Goal: Transaction & Acquisition: Purchase product/service

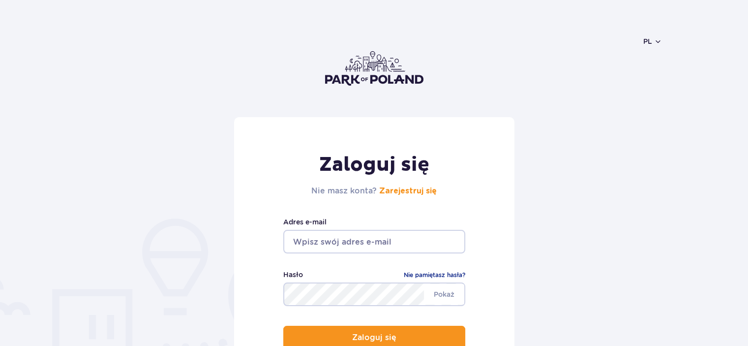
drag, startPoint x: 0, startPoint y: 0, endPoint x: 306, endPoint y: 243, distance: 390.4
click at [306, 243] on input "email" at bounding box center [374, 242] width 182 height 24
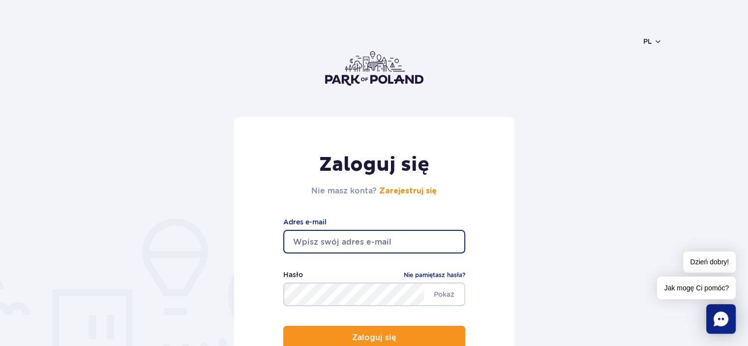
type input "ewelin31@gmail.com"
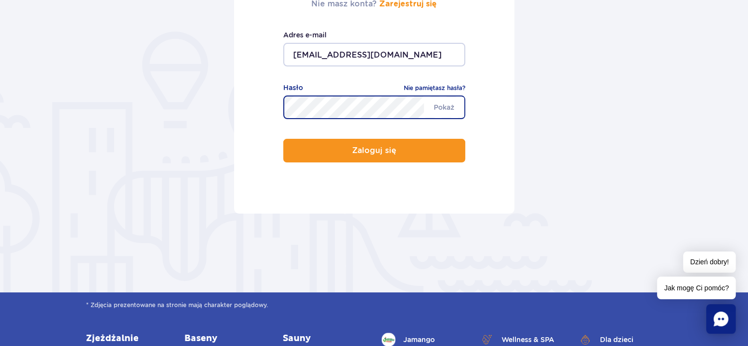
scroll to position [197, 0]
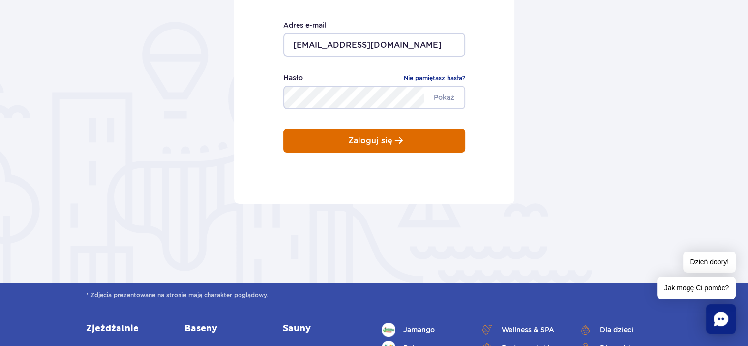
click at [310, 142] on button "Zaloguj się" at bounding box center [374, 141] width 182 height 24
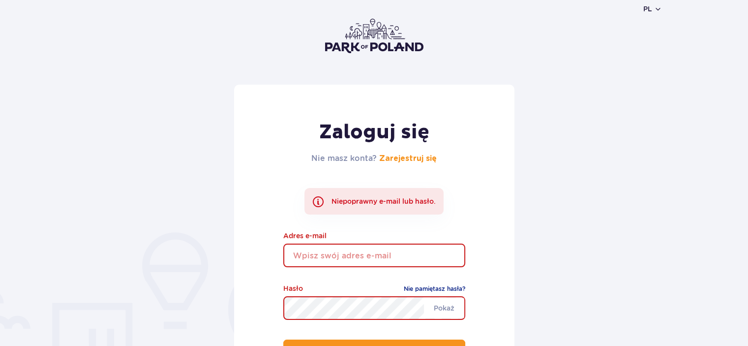
scroll to position [49, 0]
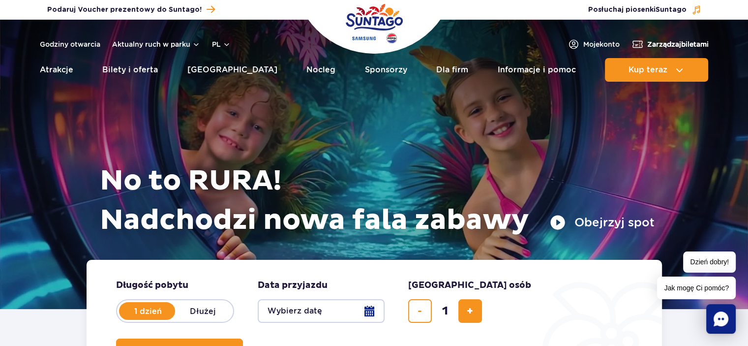
click at [651, 45] on span "Zarządzaj biletami" at bounding box center [677, 44] width 61 height 10
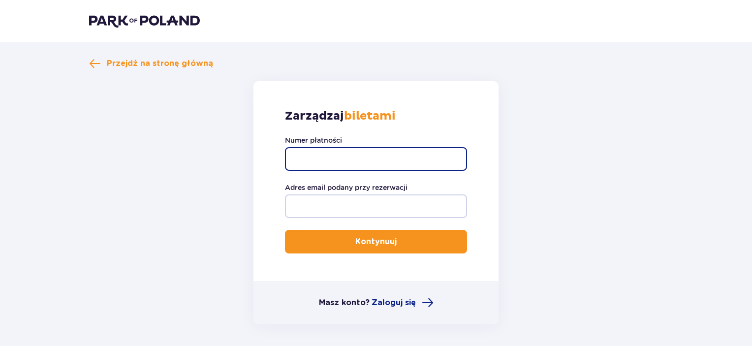
click at [336, 159] on input "Numer płatności" at bounding box center [376, 159] width 182 height 24
paste input "TR-VRC-ELVEVHX"
type input "TR-VRC-ELVEVHX"
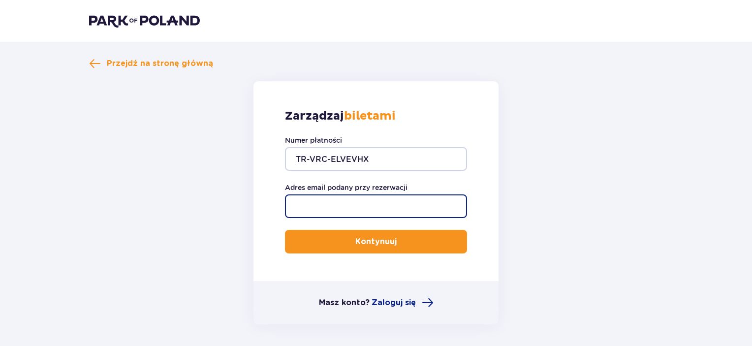
click at [344, 200] on input "Adres email podany przy rezerwacji" at bounding box center [376, 206] width 182 height 24
type input "ewelin31@gmail.com"
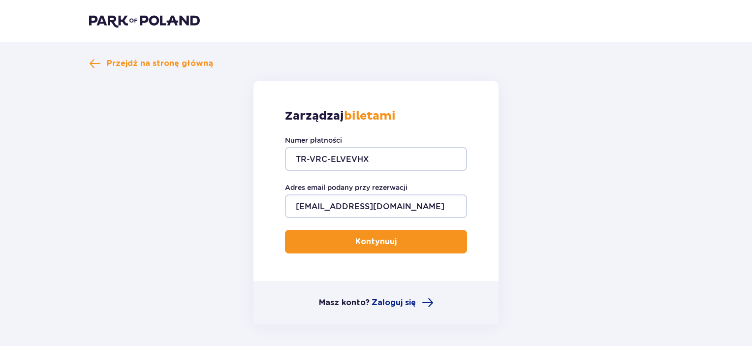
click at [355, 241] on p "Kontynuuj" at bounding box center [375, 241] width 41 height 11
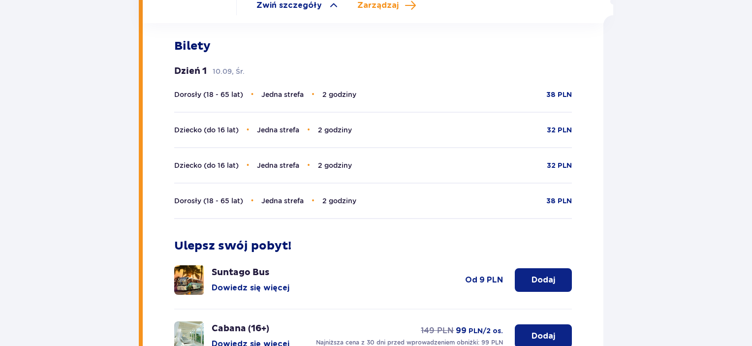
scroll to position [322, 0]
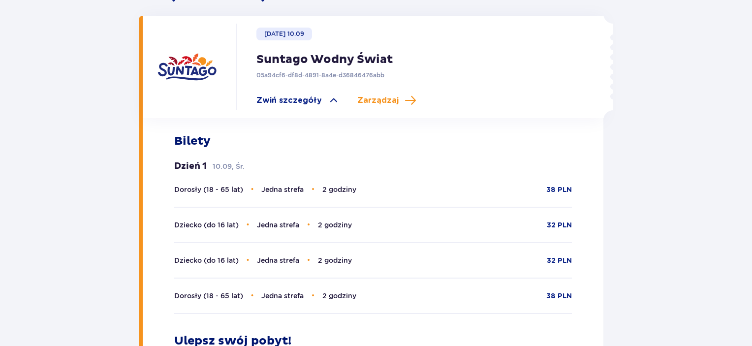
click at [366, 186] on div "Dorosły (18 - 65 lat) • Jedna strefa • 2 godziny 38 PLN" at bounding box center [373, 189] width 398 height 11
click at [384, 95] on span "Zarządzaj" at bounding box center [377, 100] width 41 height 11
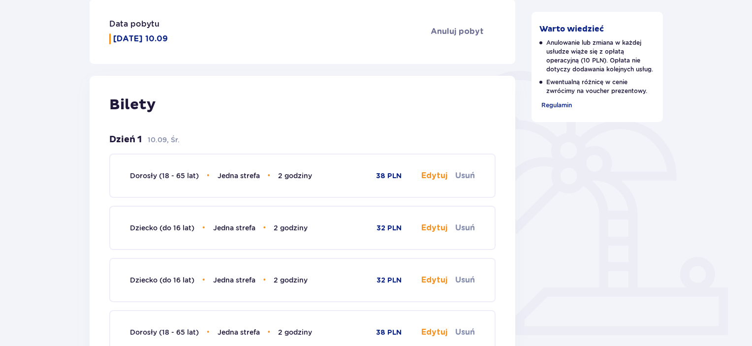
scroll to position [224, 0]
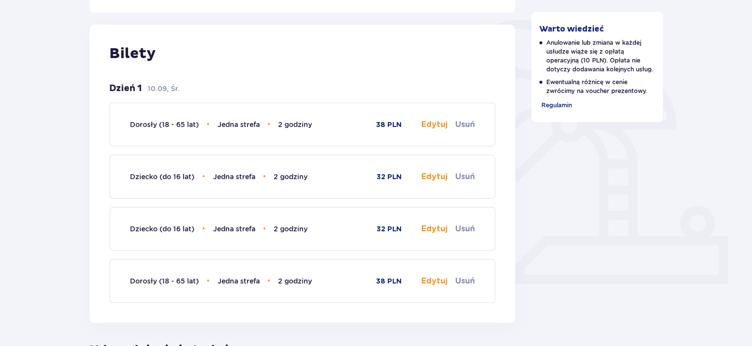
click at [432, 123] on button "Edytuj" at bounding box center [434, 124] width 26 height 11
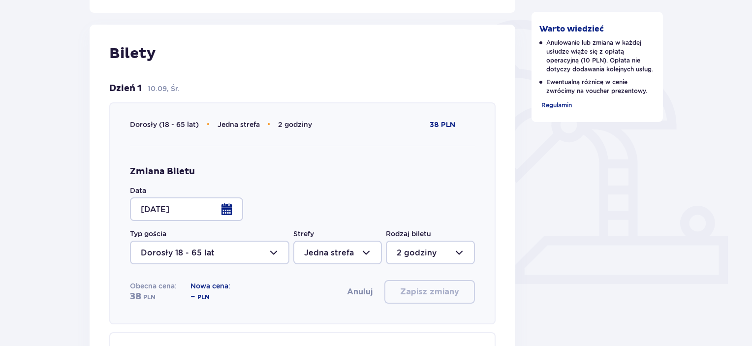
type input "2 godziny"
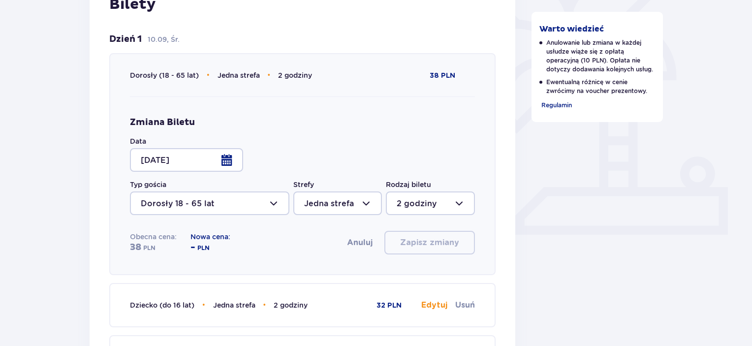
scroll to position [323, 0]
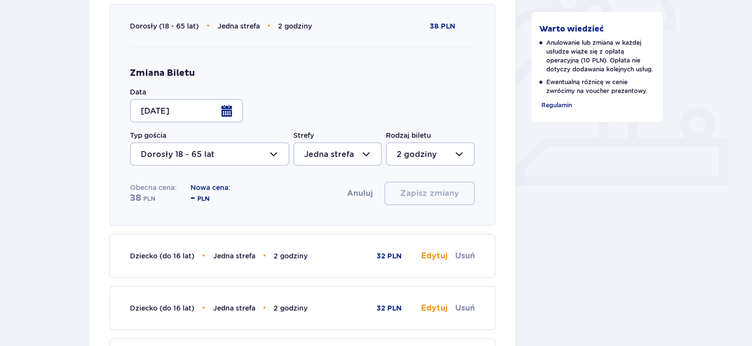
click at [356, 192] on button "Anuluj" at bounding box center [360, 193] width 26 height 11
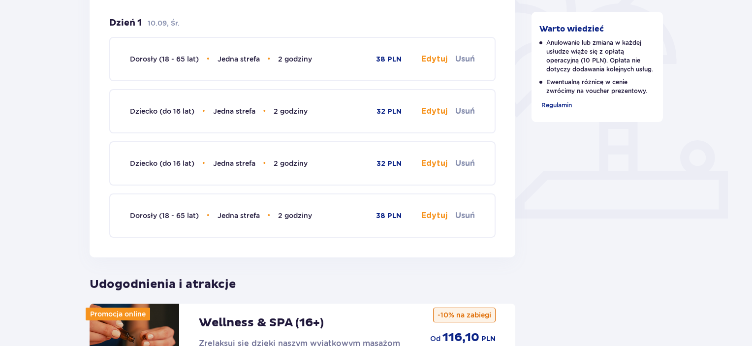
scroll to position [274, 0]
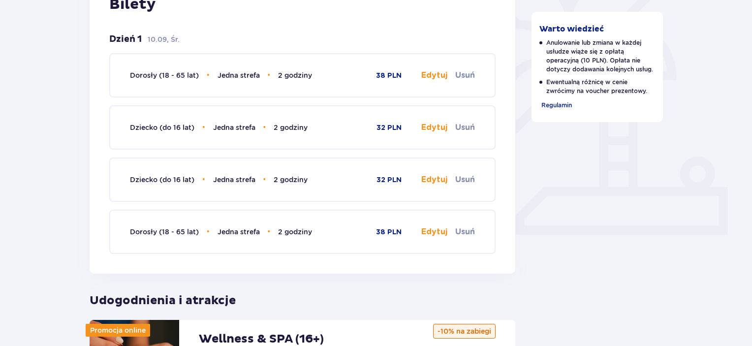
click at [431, 78] on button "Edytuj" at bounding box center [434, 75] width 26 height 11
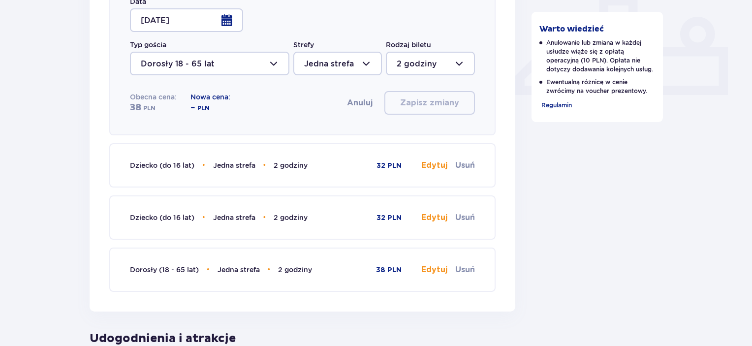
scroll to position [421, 0]
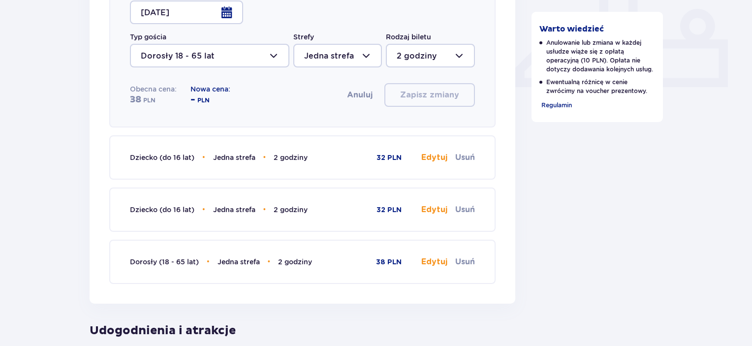
click at [262, 62] on div at bounding box center [209, 56] width 159 height 24
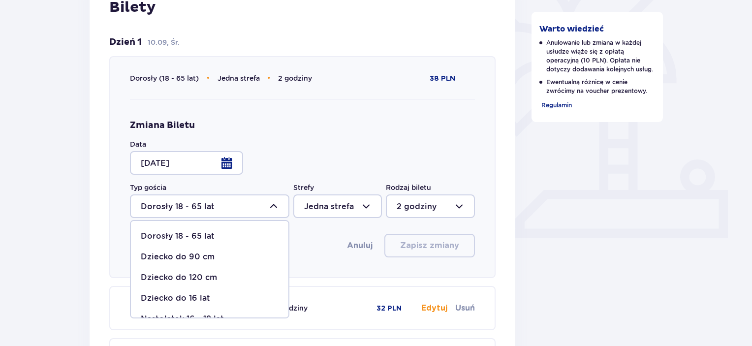
scroll to position [323, 0]
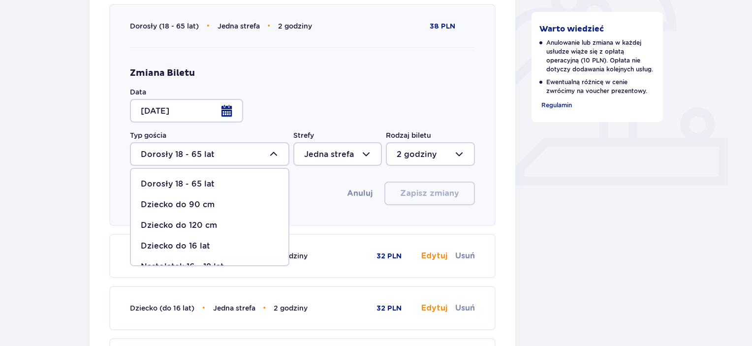
click at [391, 91] on div "Zmiana Biletu Data 10.09.25 Typ gościa Dorosły 18 - 65 lat Dorosły 18 - 65 lat …" at bounding box center [302, 136] width 345 height 138
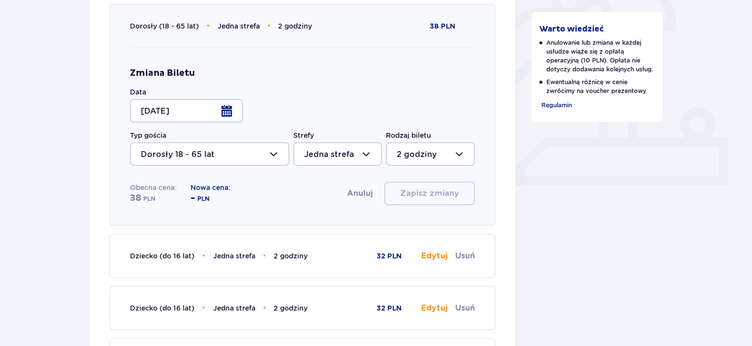
click at [363, 155] on div at bounding box center [337, 154] width 89 height 24
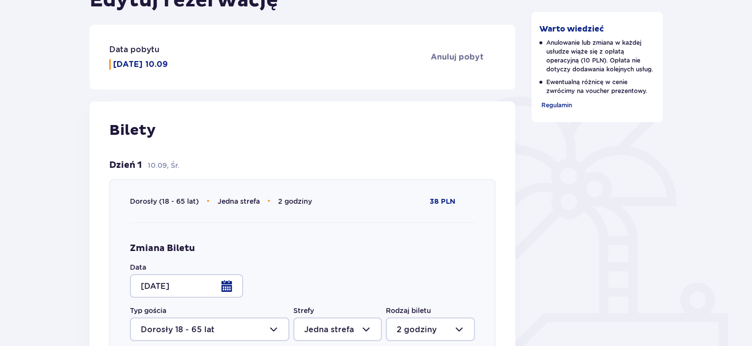
scroll to position [126, 0]
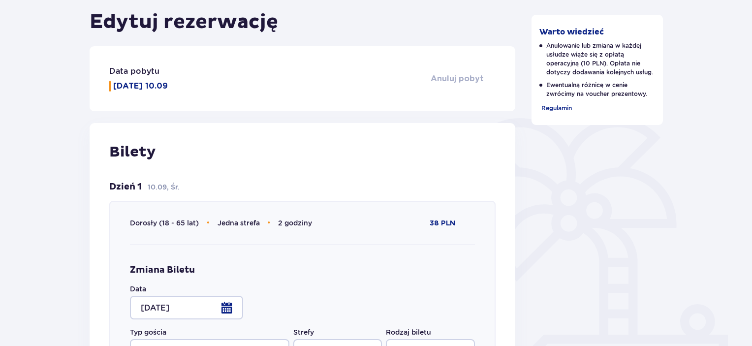
click at [443, 80] on span "Anuluj pobyt" at bounding box center [456, 78] width 53 height 11
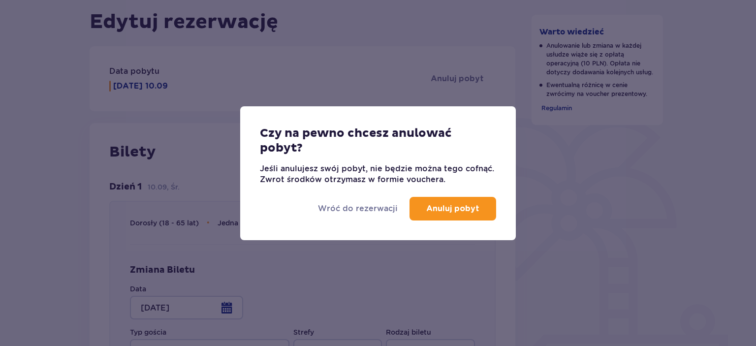
click at [273, 70] on div "Czy na pewno chcesz anulować pobyt? Jeśli anulujesz swój pobyt, nie będzie możn…" at bounding box center [378, 173] width 756 height 346
click at [344, 206] on p "Wróć do rezerwacji" at bounding box center [358, 208] width 80 height 11
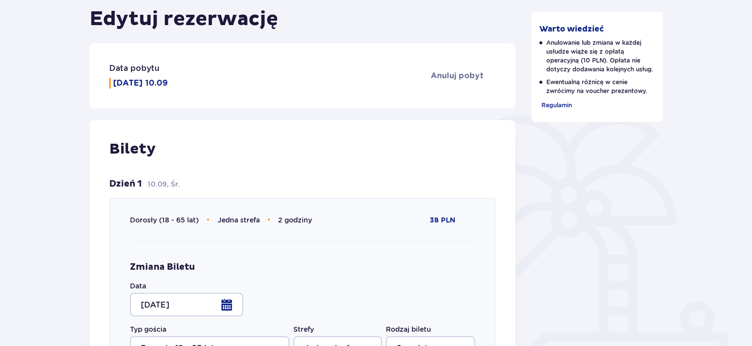
scroll to position [77, 0]
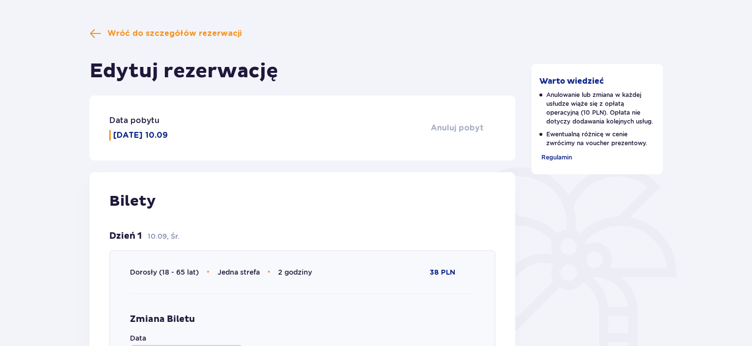
click at [449, 125] on span "Anuluj pobyt" at bounding box center [456, 127] width 53 height 11
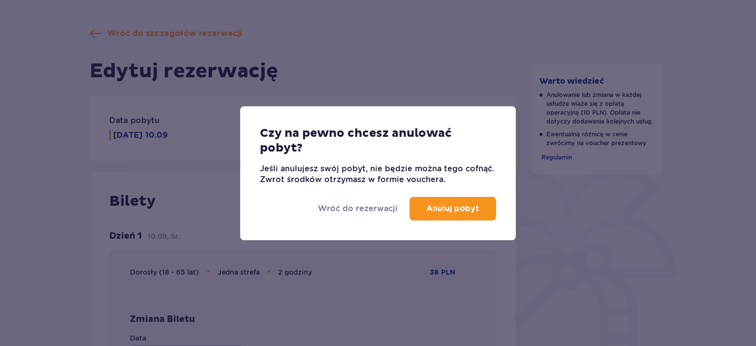
click at [438, 207] on p "Anuluj pobyt" at bounding box center [452, 208] width 53 height 11
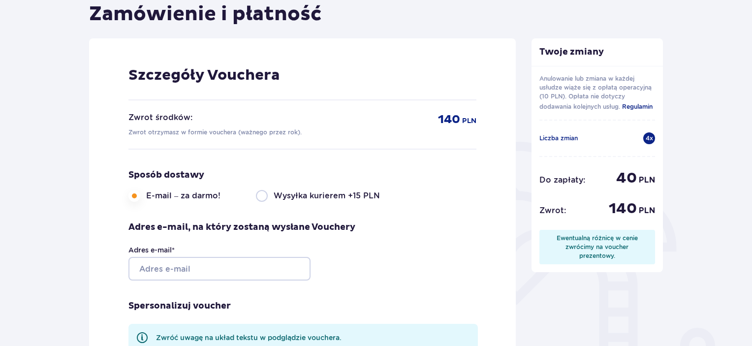
scroll to position [126, 0]
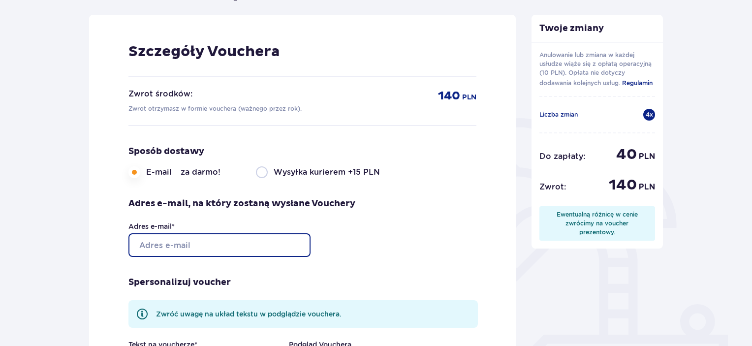
click at [201, 242] on input "Adres e-mail *" at bounding box center [219, 245] width 182 height 24
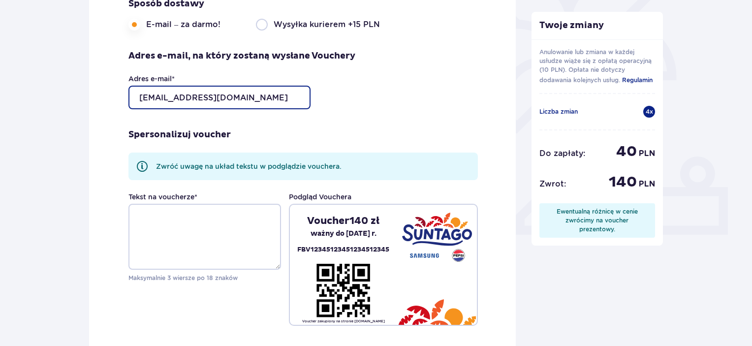
scroll to position [421, 0]
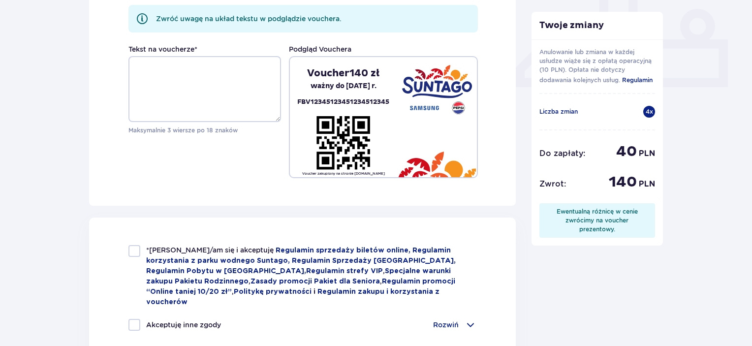
type input "ewelin31@gmail.com"
click at [158, 249] on span "*Zapoznałem/am się i akceptuję" at bounding box center [210, 250] width 129 height 8
checkbox input "true"
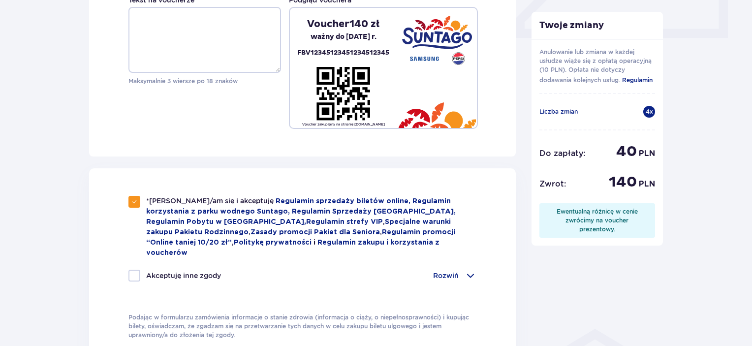
click at [137, 270] on div at bounding box center [134, 276] width 12 height 12
checkbox input "true"
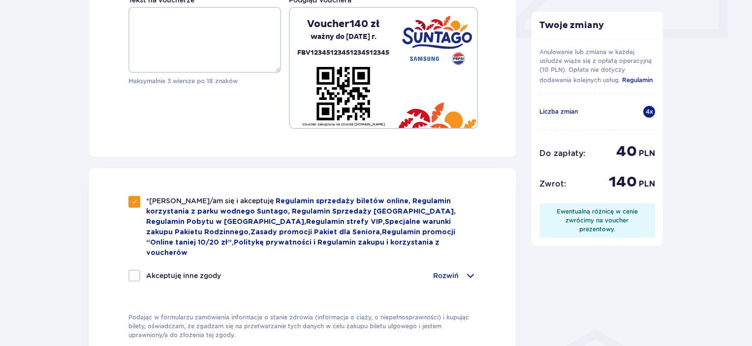
checkbox input "true"
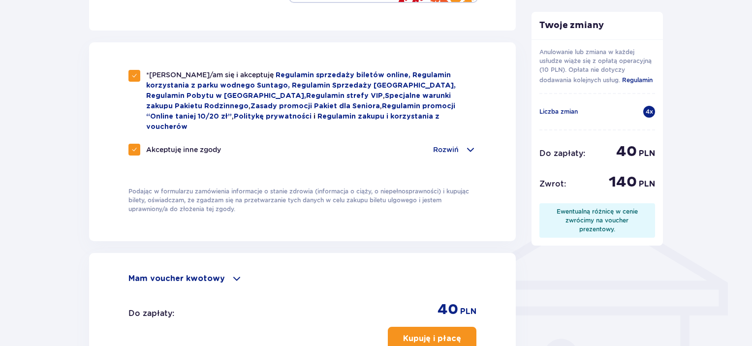
scroll to position [732, 0]
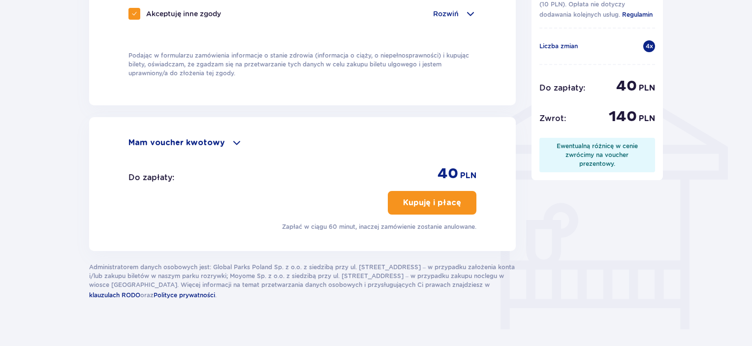
click at [231, 137] on span at bounding box center [237, 143] width 12 height 12
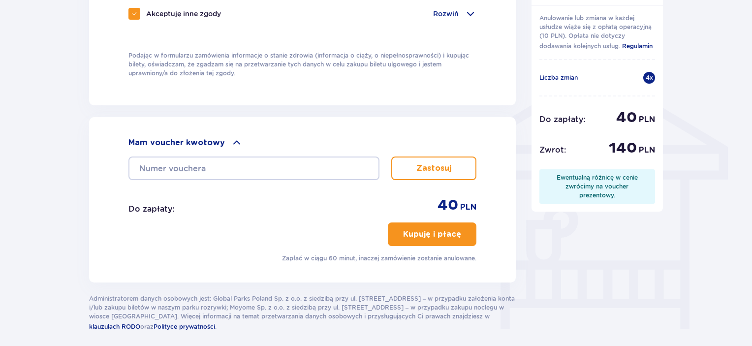
click at [231, 137] on span at bounding box center [237, 143] width 12 height 12
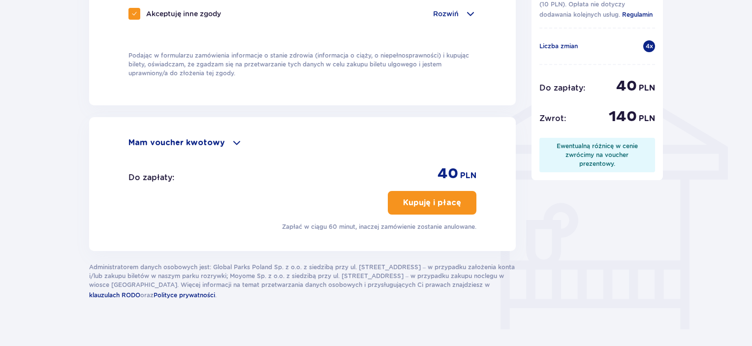
click at [426, 197] on p "Kupuję i płacę" at bounding box center [432, 202] width 58 height 11
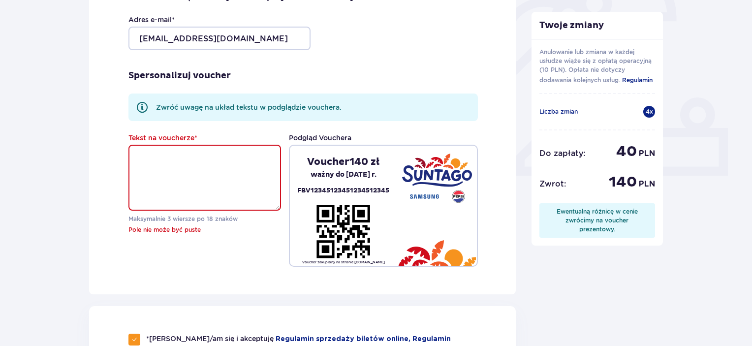
scroll to position [329, 0]
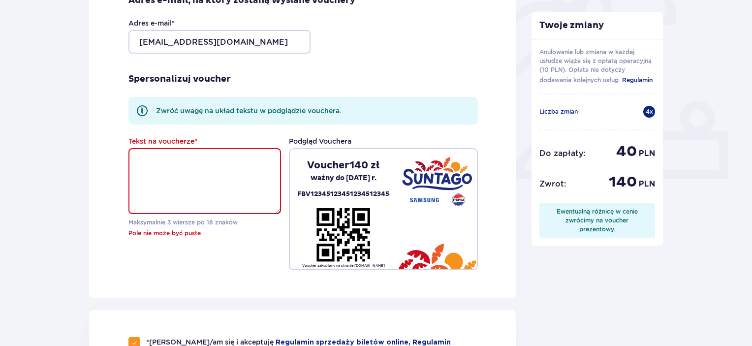
click at [173, 171] on textarea "Tekst na voucherze *" at bounding box center [204, 181] width 152 height 66
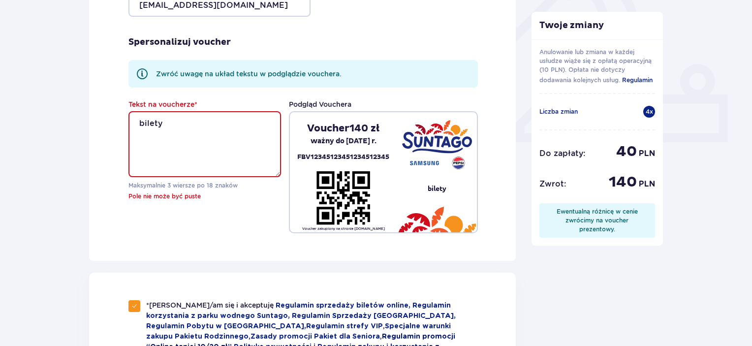
scroll to position [477, 0]
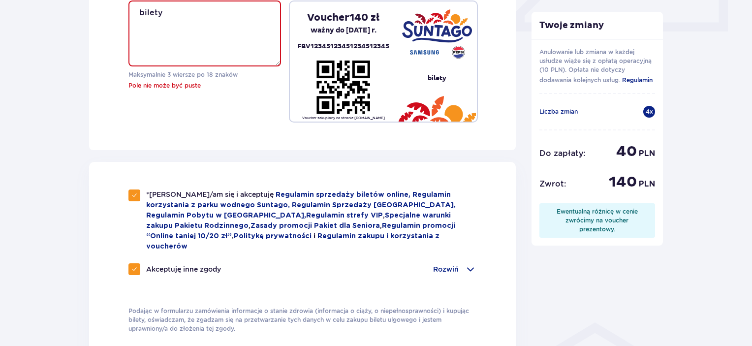
type textarea "bilety"
click at [164, 108] on div "Tekst na voucherze * bilety Maksymalnie 3 wiersze po 18 znaków Pole nie może by…" at bounding box center [302, 56] width 349 height 134
click at [179, 50] on textarea "bilety" at bounding box center [204, 33] width 152 height 66
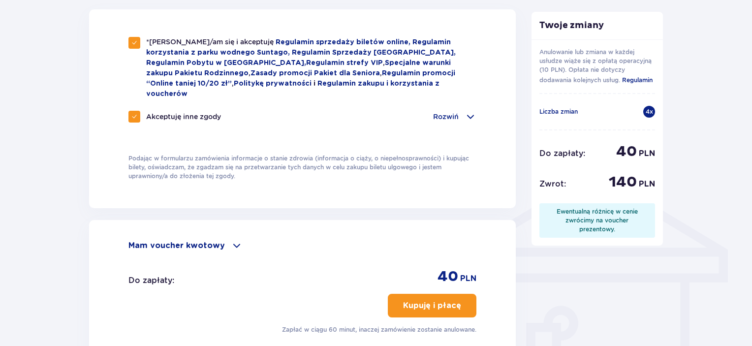
scroll to position [732, 0]
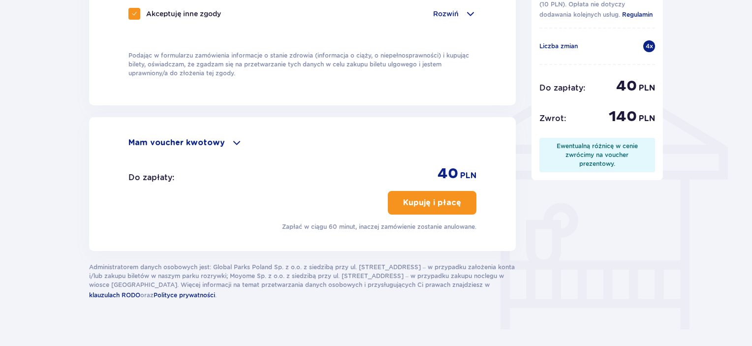
click at [420, 198] on button "Kupuję i płacę" at bounding box center [432, 203] width 89 height 24
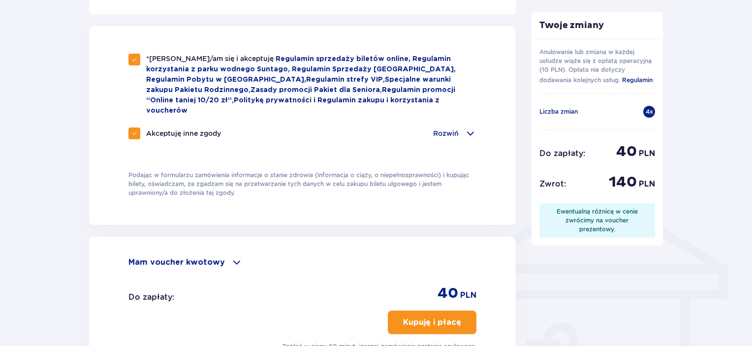
scroll to position [486, 0]
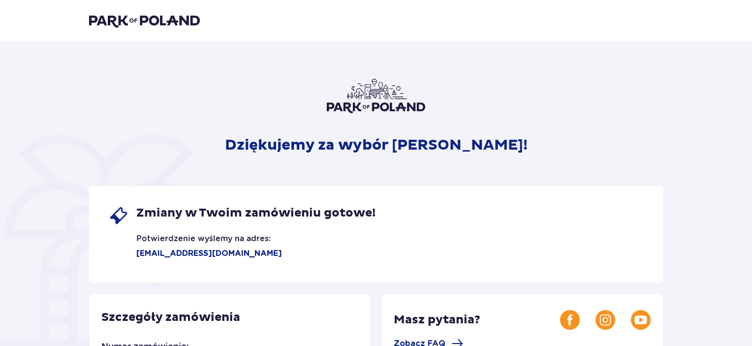
click at [119, 22] on img at bounding box center [144, 21] width 111 height 14
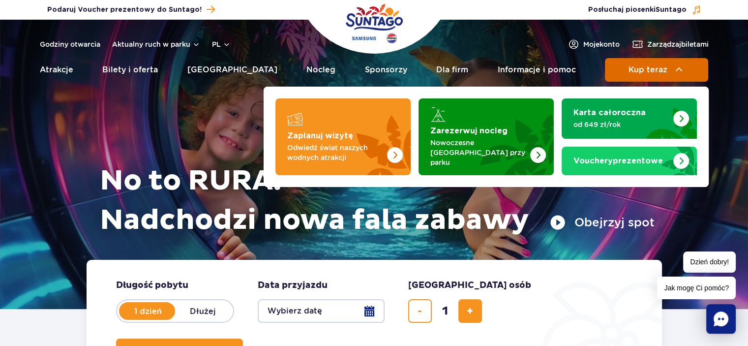
click at [624, 61] on button "Kup teraz" at bounding box center [656, 70] width 103 height 24
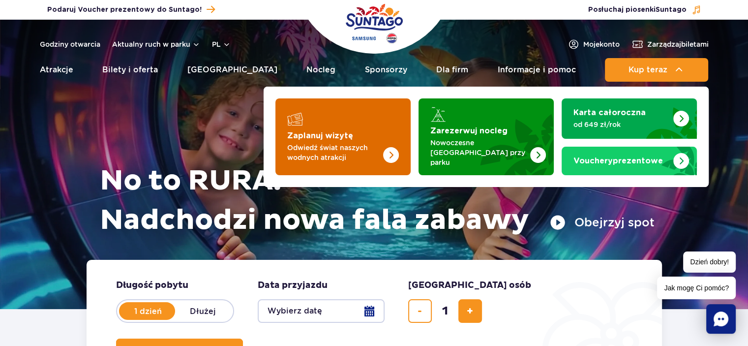
click at [297, 138] on div "Zaplanuj wizytę Odwiedź świat naszych wodnych atrakcji" at bounding box center [343, 146] width 112 height 31
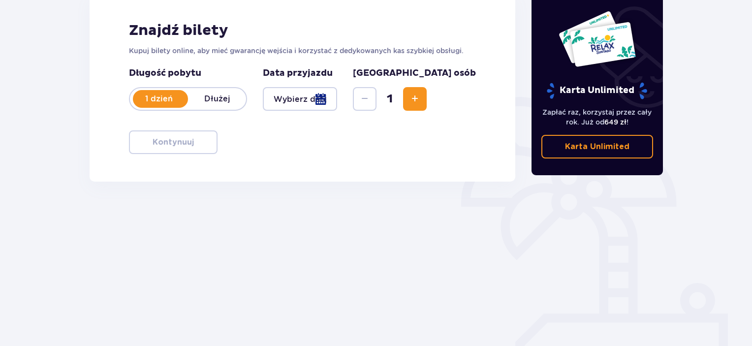
scroll to position [148, 0]
click at [306, 97] on div at bounding box center [300, 99] width 74 height 24
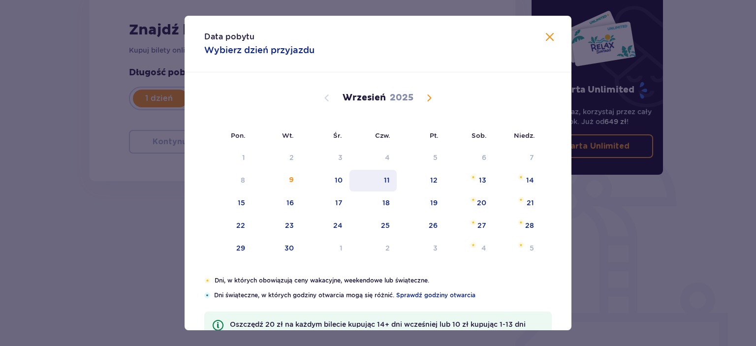
click at [384, 181] on div "11" at bounding box center [387, 180] width 6 height 10
type input "11.09.25"
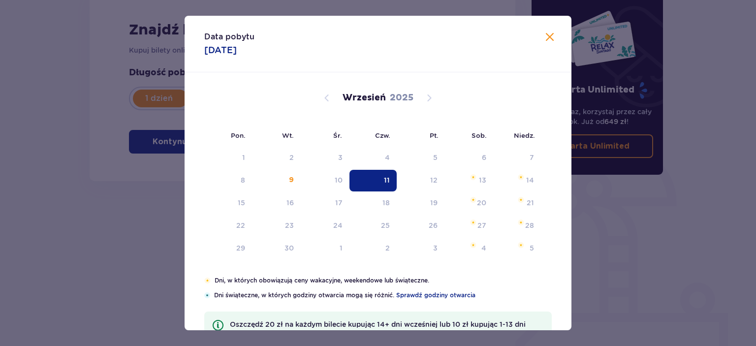
click at [167, 194] on div "Bilety Pomiń ten krok Znajdź bilety Kupuj bilety online, aby mieć gwarancję wej…" at bounding box center [302, 126] width 442 height 338
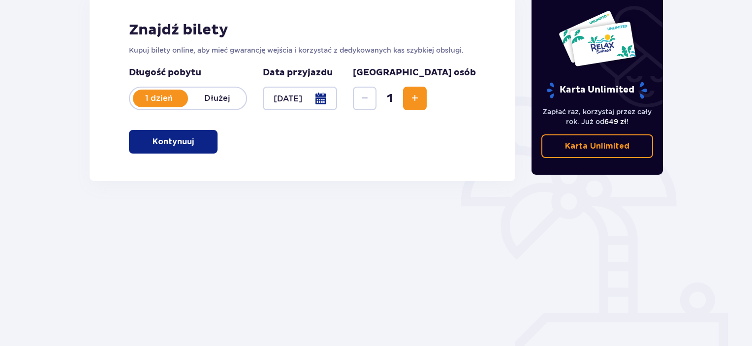
click at [169, 148] on button "Kontynuuj" at bounding box center [173, 142] width 89 height 24
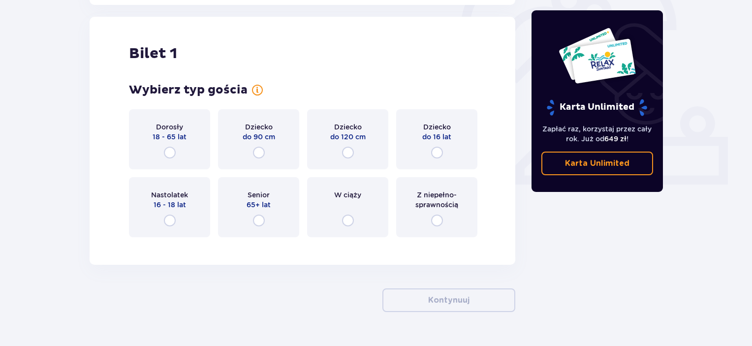
scroll to position [329, 0]
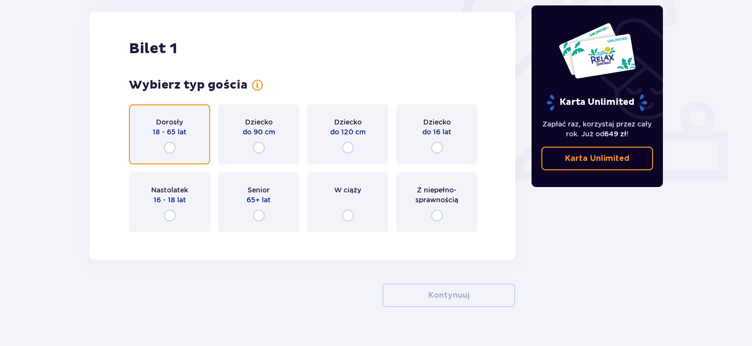
click at [166, 149] on input "radio" at bounding box center [170, 148] width 12 height 12
radio input "true"
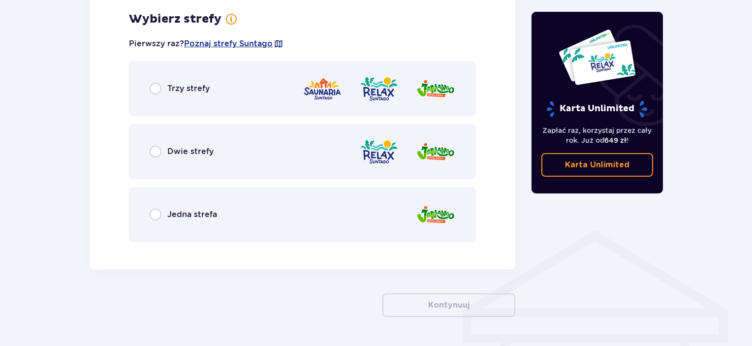
scroll to position [569, 0]
click at [192, 213] on p "Jedna strefa" at bounding box center [192, 214] width 50 height 11
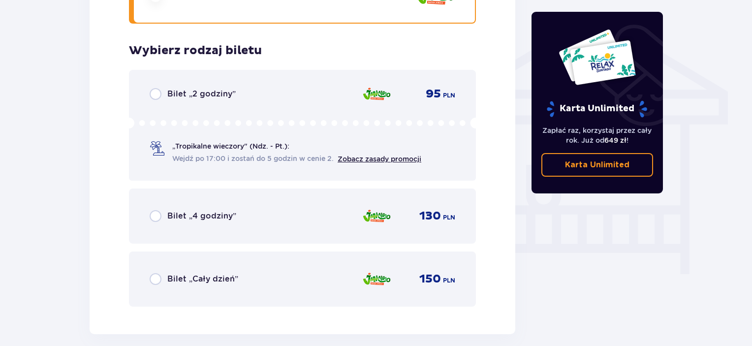
scroll to position [819, 0]
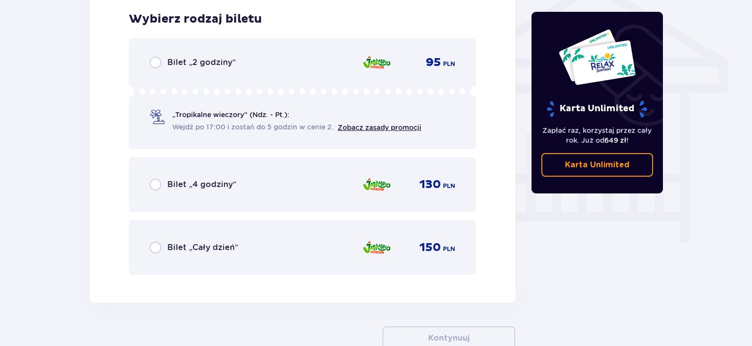
click at [177, 68] on div "Bilet „2 godziny”" at bounding box center [193, 63] width 86 height 12
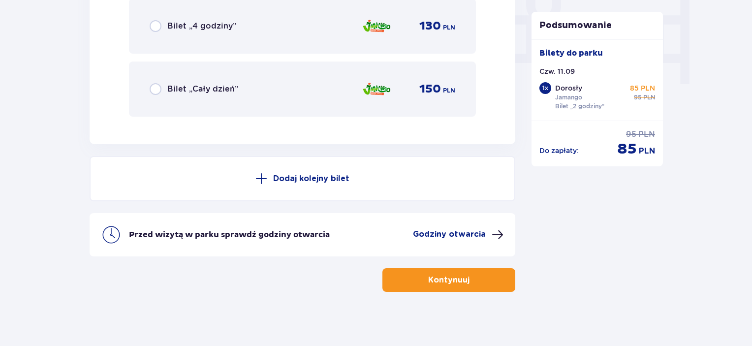
scroll to position [981, 0]
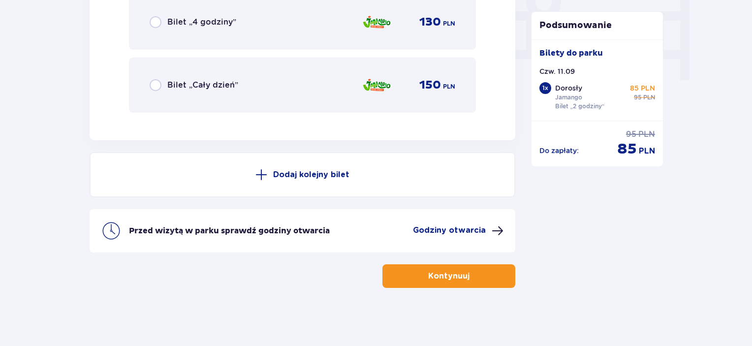
click at [418, 276] on button "Kontynuuj" at bounding box center [448, 276] width 133 height 24
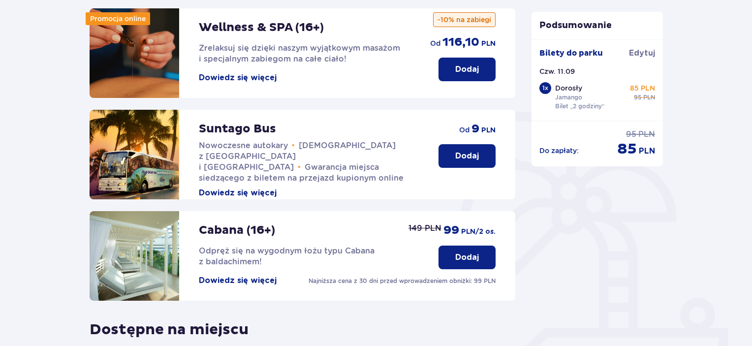
scroll to position [75, 0]
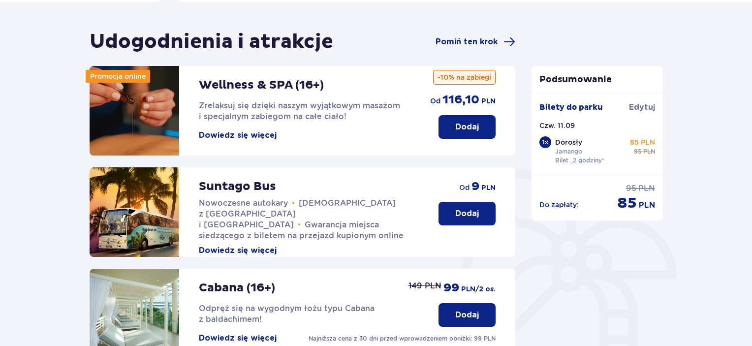
click at [486, 33] on div "Udogodnienia i atrakcje Pomiń ten krok" at bounding box center [303, 42] width 426 height 25
click at [480, 39] on span "Pomiń ten krok" at bounding box center [466, 41] width 62 height 11
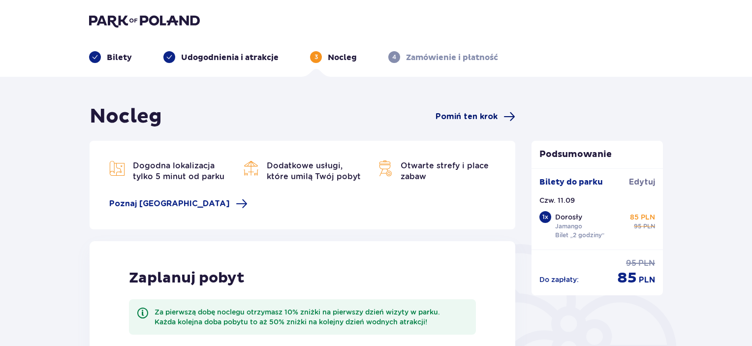
drag, startPoint x: 454, startPoint y: 108, endPoint x: 456, endPoint y: 114, distance: 6.4
click at [455, 109] on div "Nocleg Pomiń ten krok" at bounding box center [303, 116] width 426 height 25
click at [457, 116] on span "Pomiń ten krok" at bounding box center [466, 116] width 62 height 11
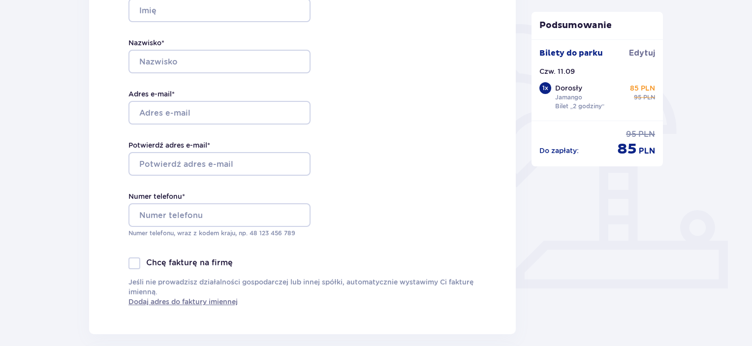
scroll to position [148, 0]
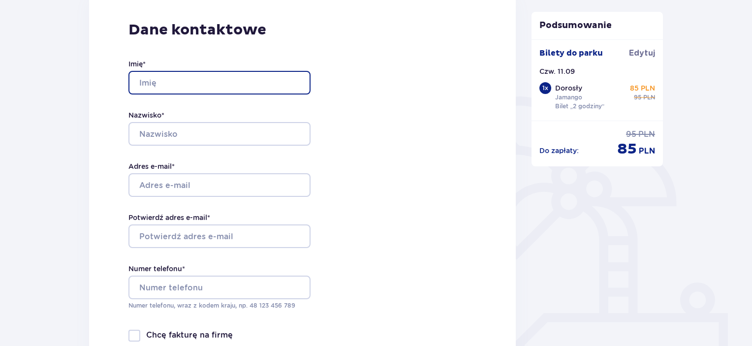
click at [154, 76] on input "Imię *" at bounding box center [219, 83] width 182 height 24
type input "Ewelina"
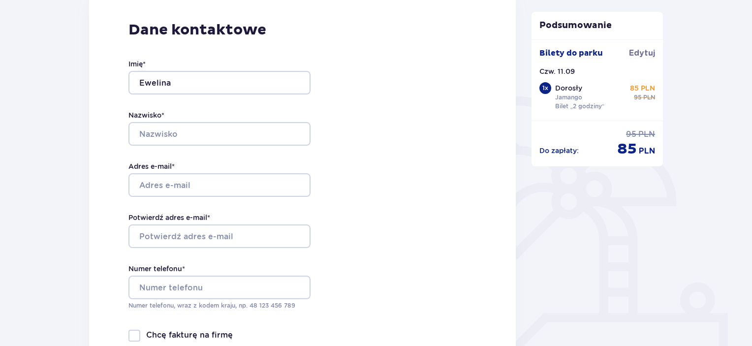
click at [175, 122] on div "Nazwisko *" at bounding box center [219, 127] width 182 height 35
click at [173, 127] on input "Nazwisko *" at bounding box center [219, 134] width 182 height 24
type input "Drozdek"
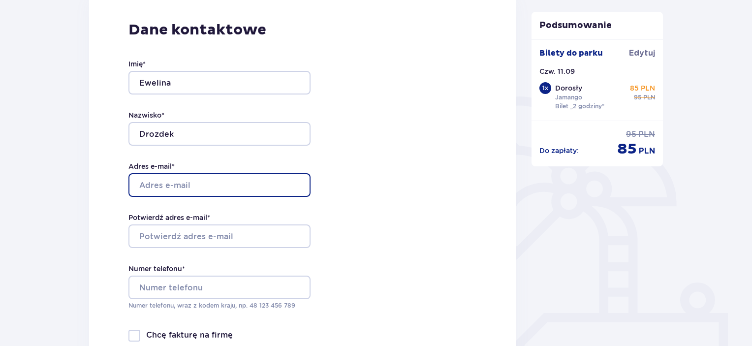
click at [177, 184] on input "Adres e-mail *" at bounding box center [219, 185] width 182 height 24
type input "ewelin31@gmail.com"
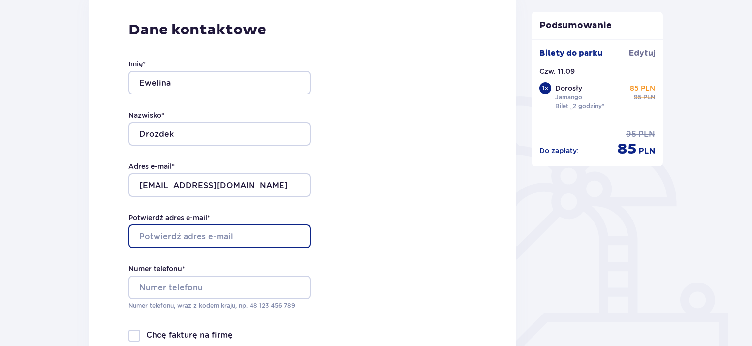
click at [165, 235] on input "Potwierdź adres e-mail *" at bounding box center [219, 236] width 182 height 24
click at [182, 241] on input "Potwierdź adres e-mail *" at bounding box center [219, 236] width 182 height 24
type input "ewelin31@gmail.com"
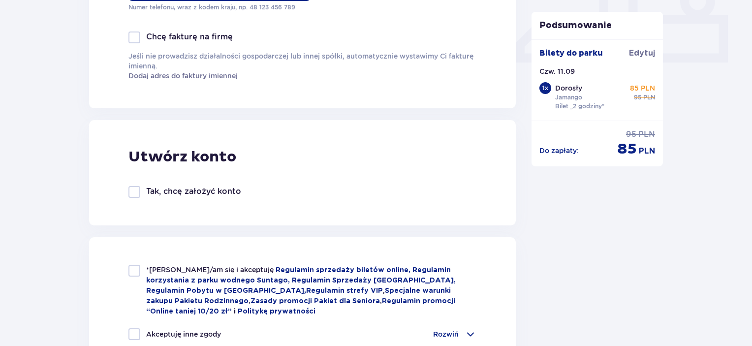
scroll to position [541, 0]
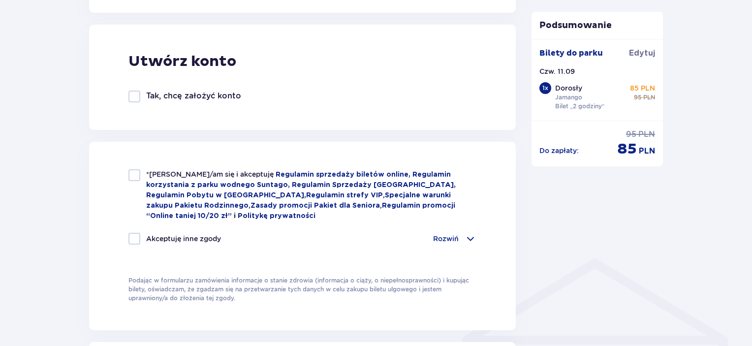
type input "511310765"
click at [126, 179] on div "*Zapoznałem/am się i akceptuję Regulamin sprzedaży biletów online, Regulamin ko…" at bounding box center [302, 236] width 426 height 188
click at [130, 179] on div at bounding box center [134, 175] width 12 height 12
checkbox input "true"
click at [136, 237] on div at bounding box center [134, 239] width 12 height 12
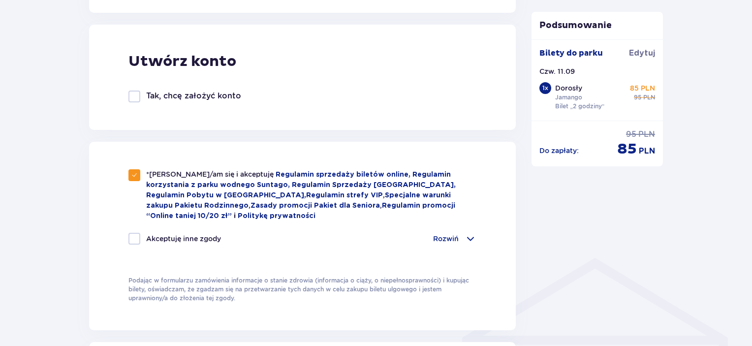
checkbox input "true"
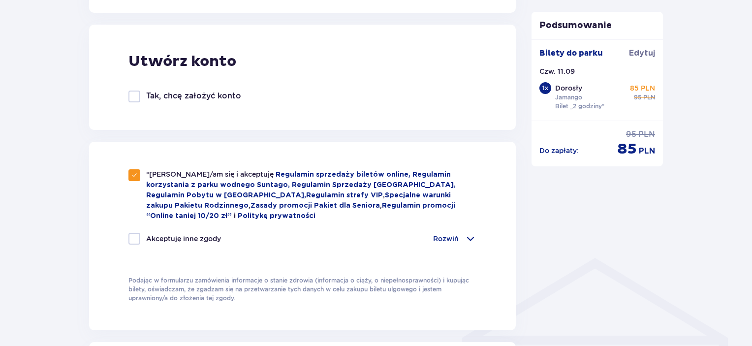
checkbox input "true"
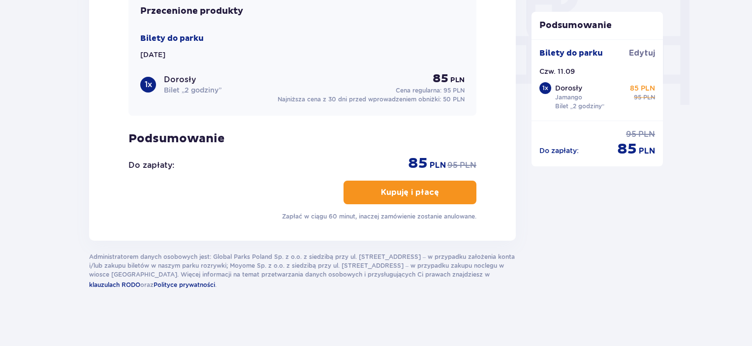
scroll to position [858, 0]
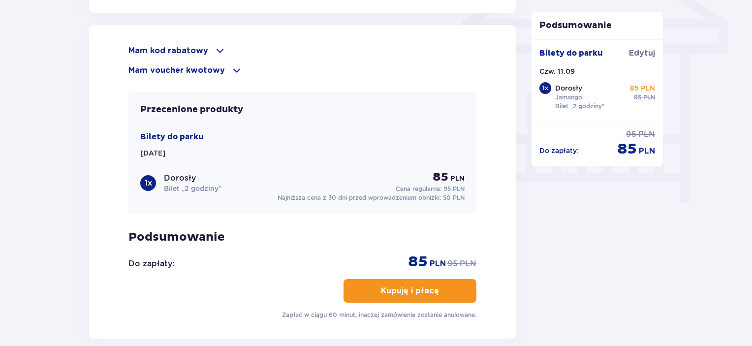
click at [197, 69] on p "Mam voucher kwotowy" at bounding box center [176, 70] width 96 height 11
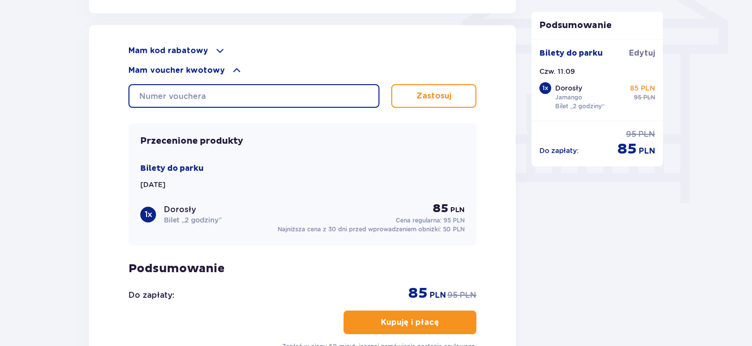
click at [169, 94] on input "text" at bounding box center [253, 96] width 251 height 24
paste input "0620006119165706"
type input "0620006119165706"
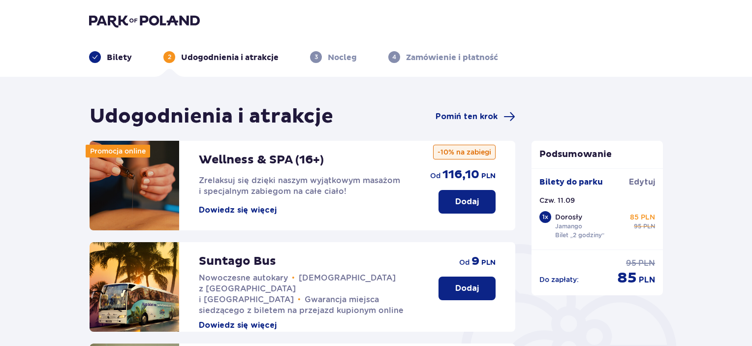
scroll to position [75, 0]
